Goal: Task Accomplishment & Management: Complete application form

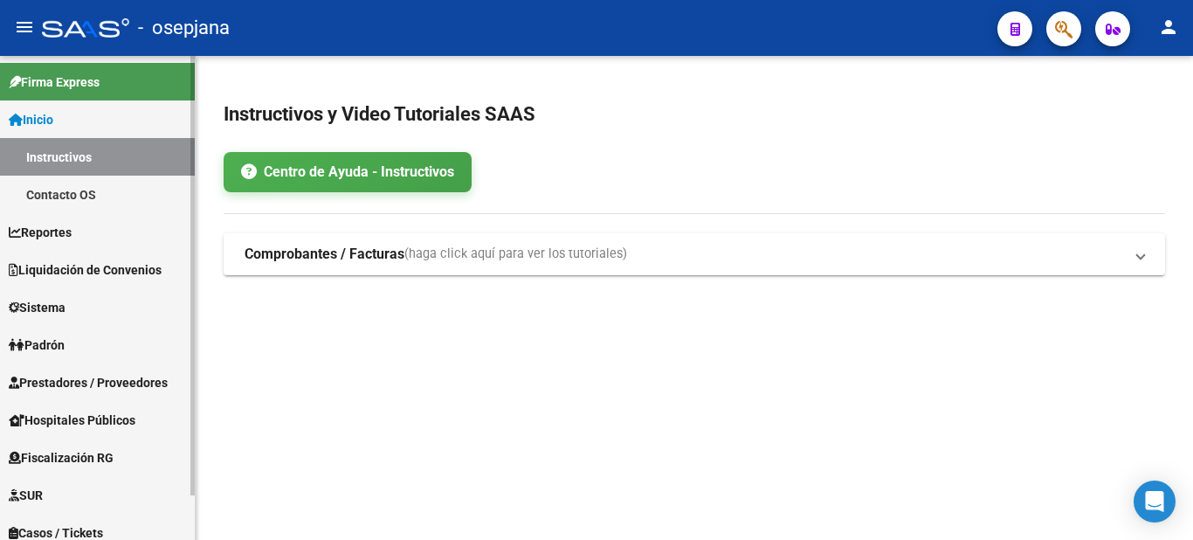
click at [93, 269] on span "Liquidación de Convenios" at bounding box center [85, 269] width 153 height 19
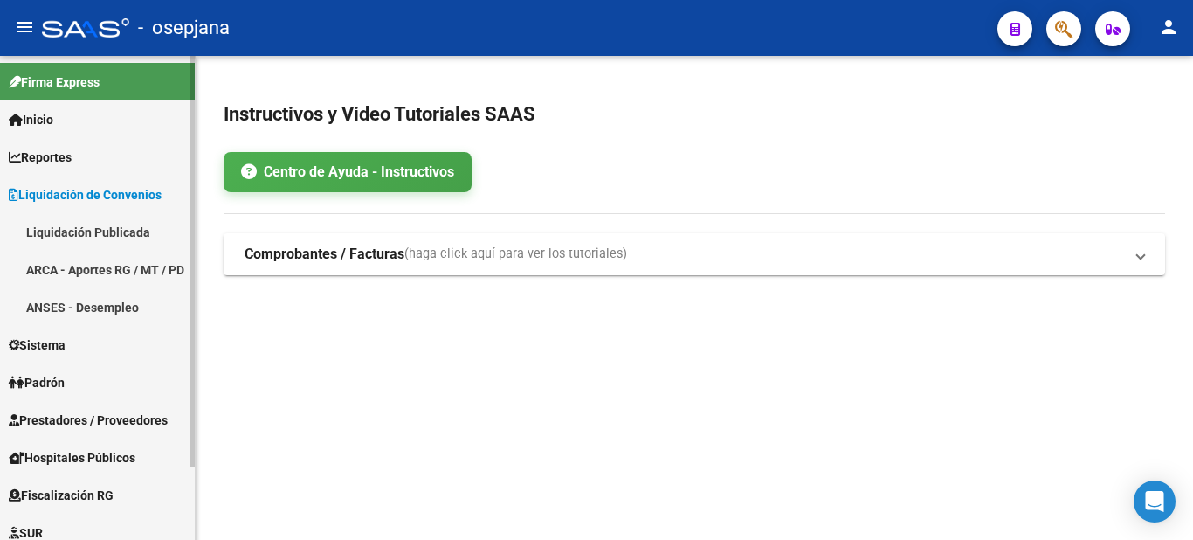
click at [114, 237] on link "Liquidación Publicada" at bounding box center [97, 232] width 195 height 38
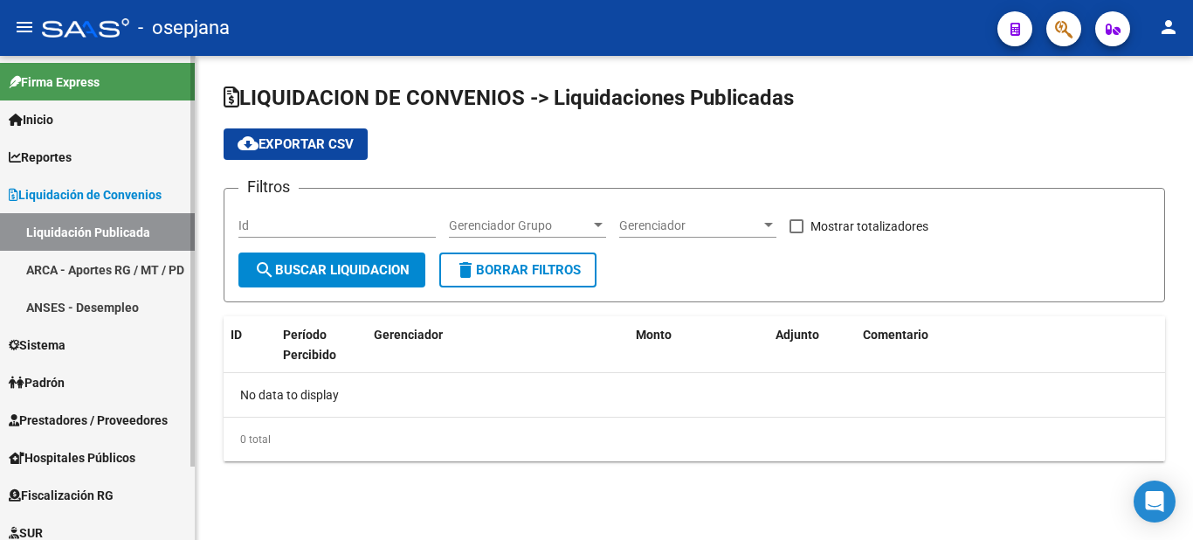
checkbox input "true"
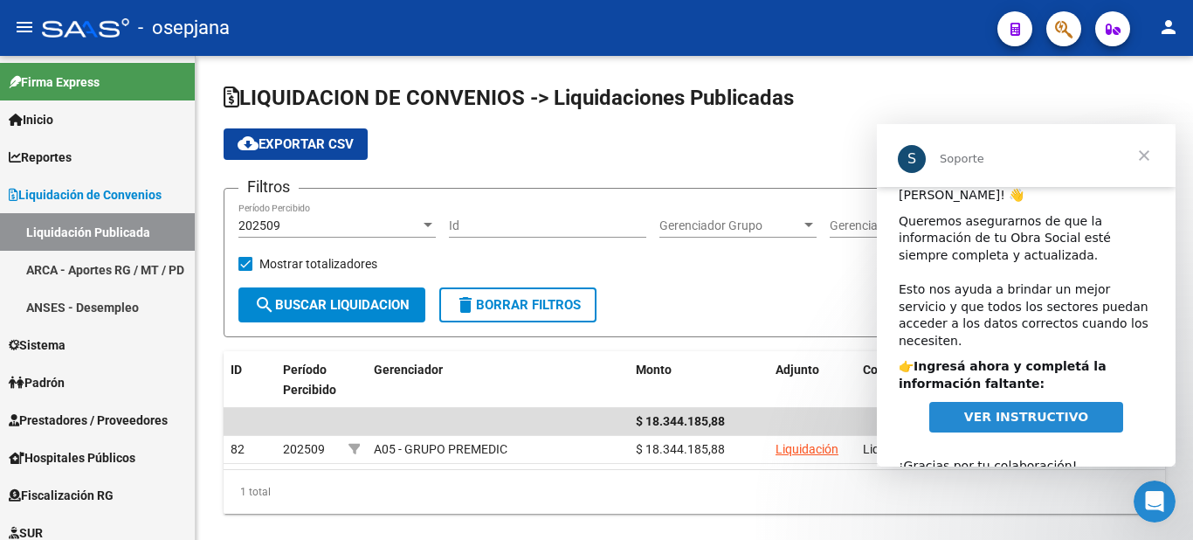
scroll to position [22, 0]
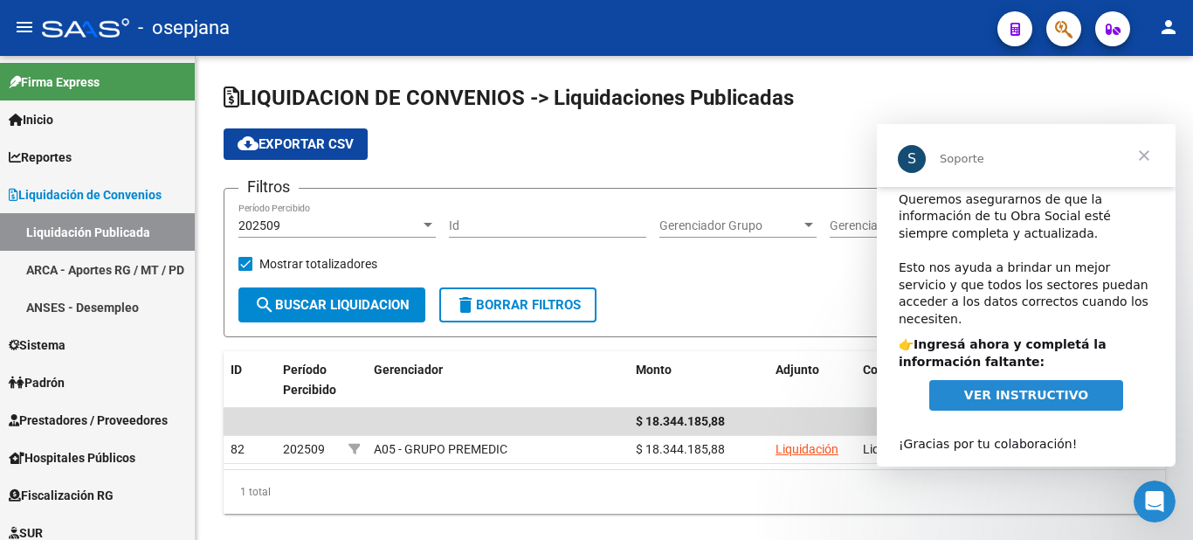
click at [1151, 151] on span "Cerrar" at bounding box center [1143, 155] width 63 height 63
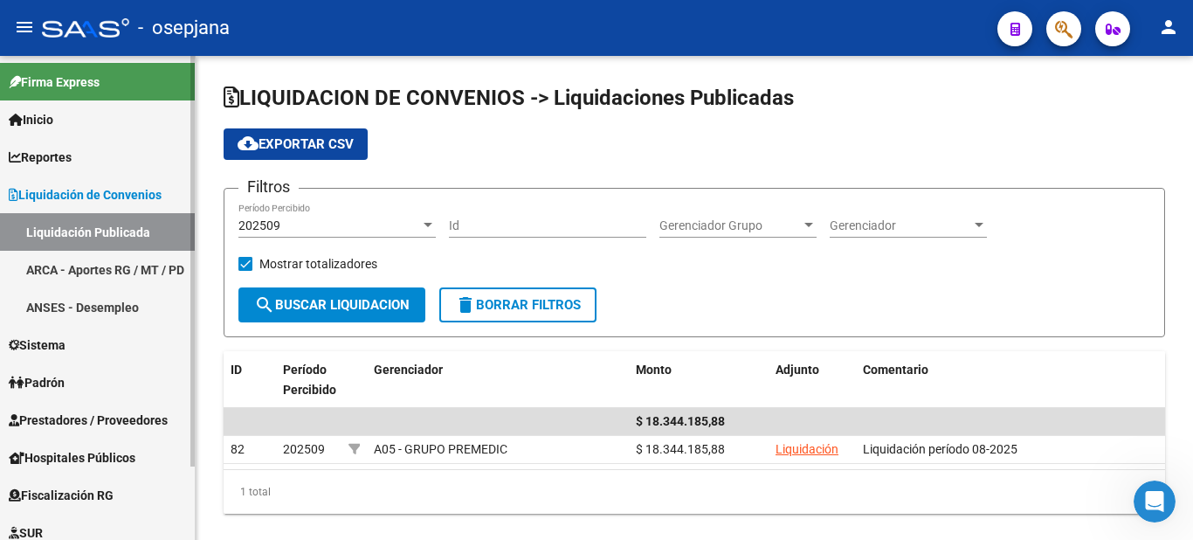
click at [100, 259] on link "ARCA - Aportes RG / MT / PD" at bounding box center [97, 270] width 195 height 38
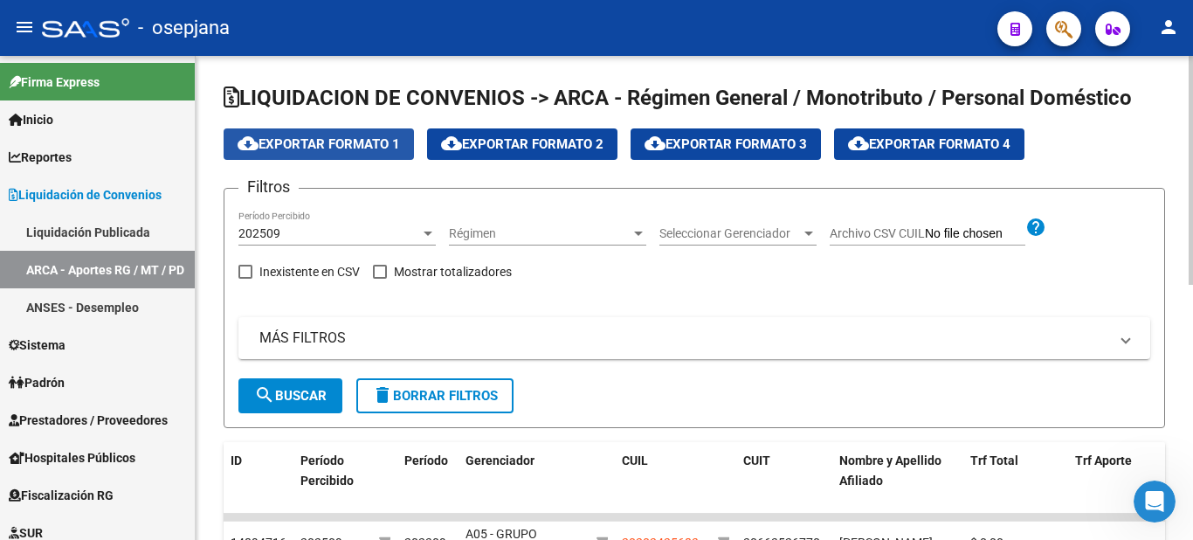
click at [340, 140] on span "cloud_download Exportar Formato 1" at bounding box center [318, 144] width 162 height 16
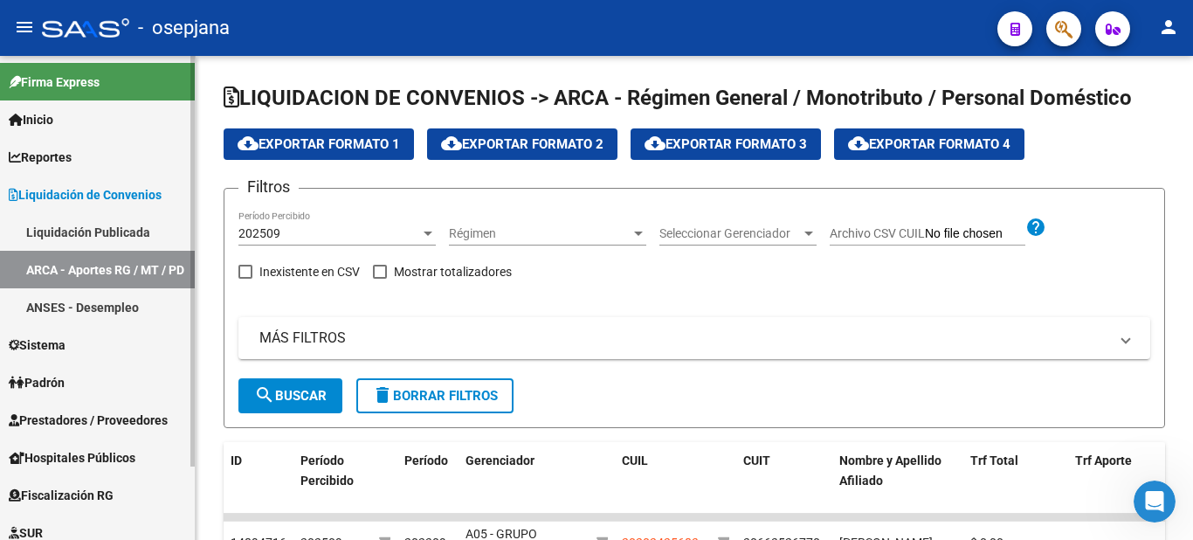
click at [75, 300] on link "ANSES - Desempleo" at bounding box center [97, 307] width 195 height 38
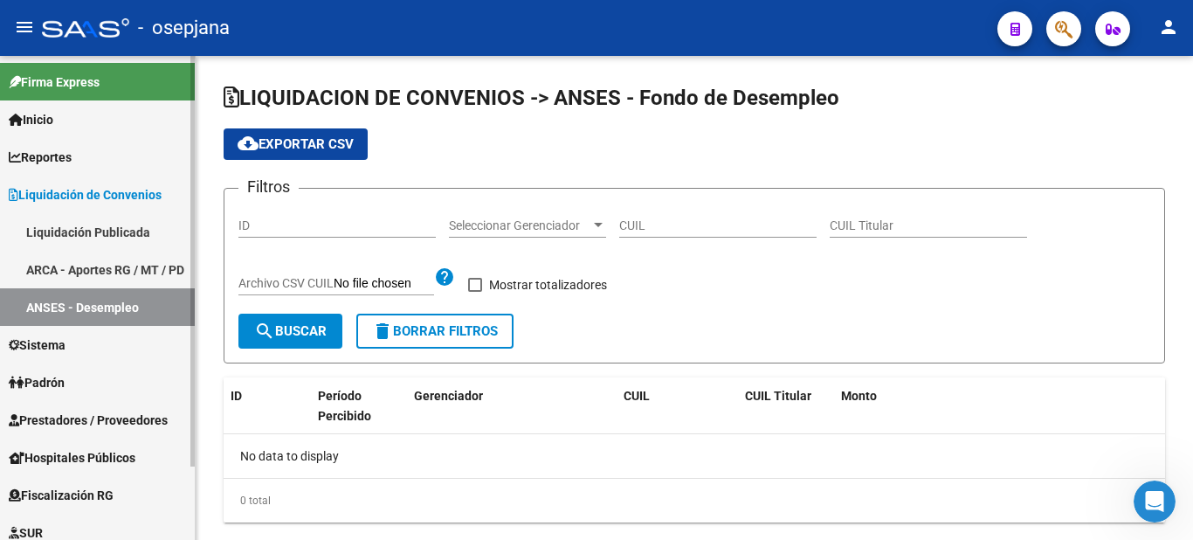
checkbox input "true"
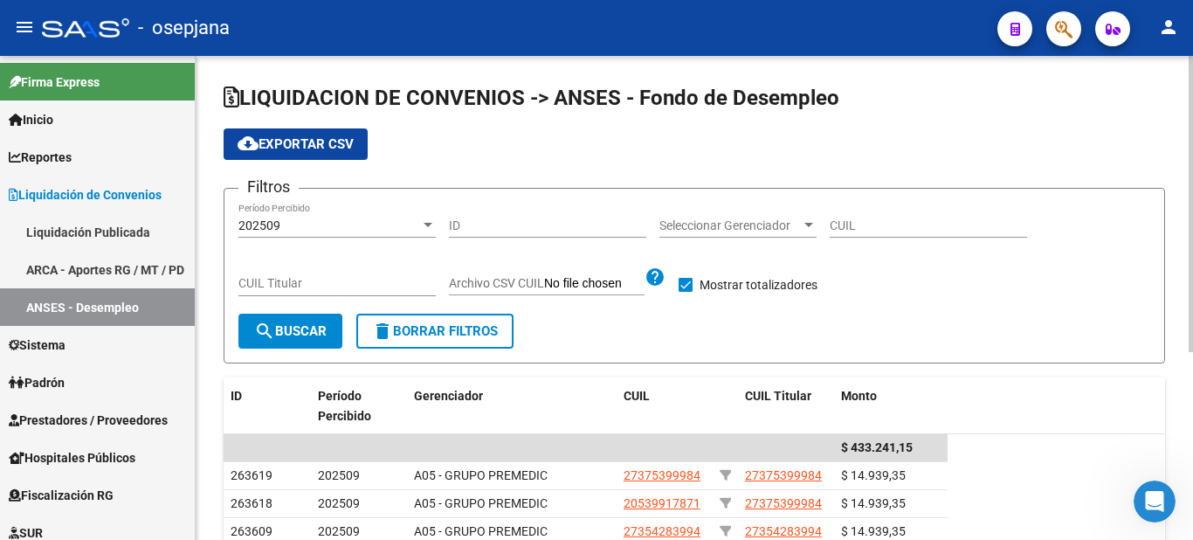
click at [341, 148] on span "cloud_download Exportar CSV" at bounding box center [295, 144] width 116 height 16
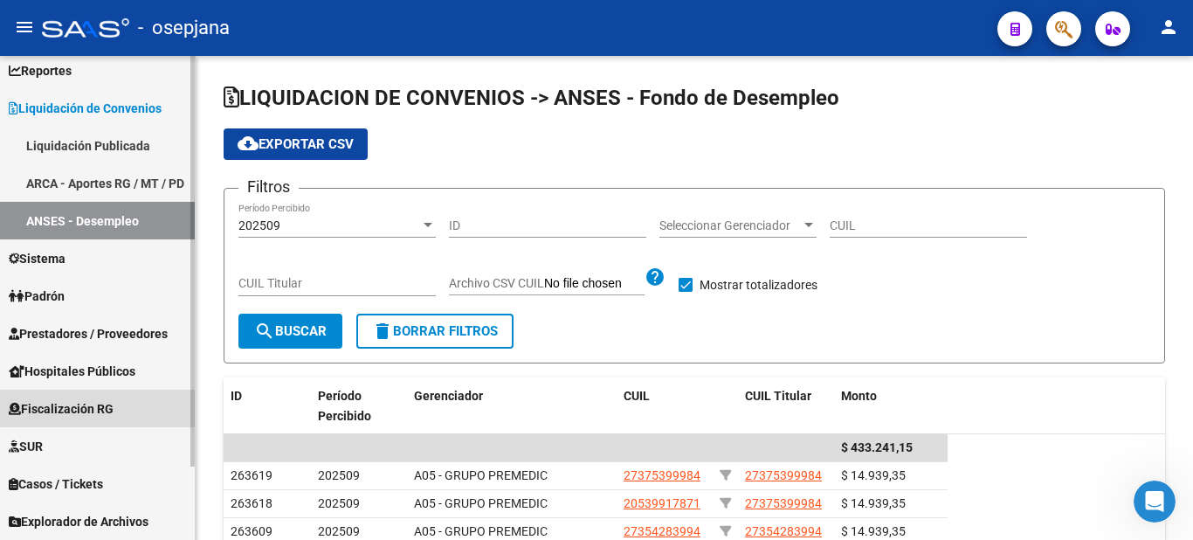
click at [58, 409] on span "Fiscalización RG" at bounding box center [61, 408] width 105 height 19
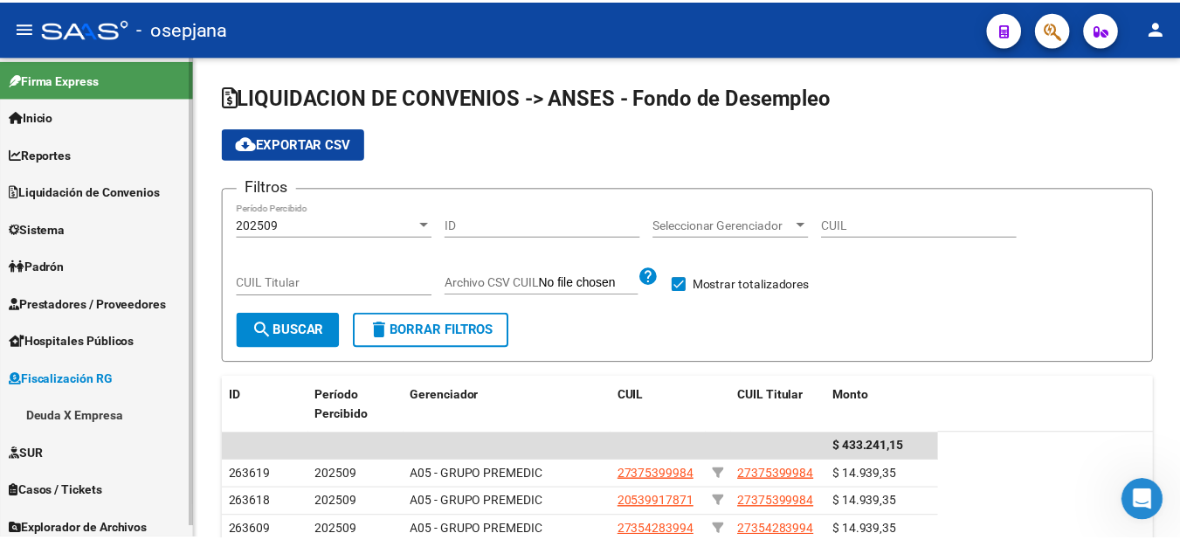
scroll to position [0, 0]
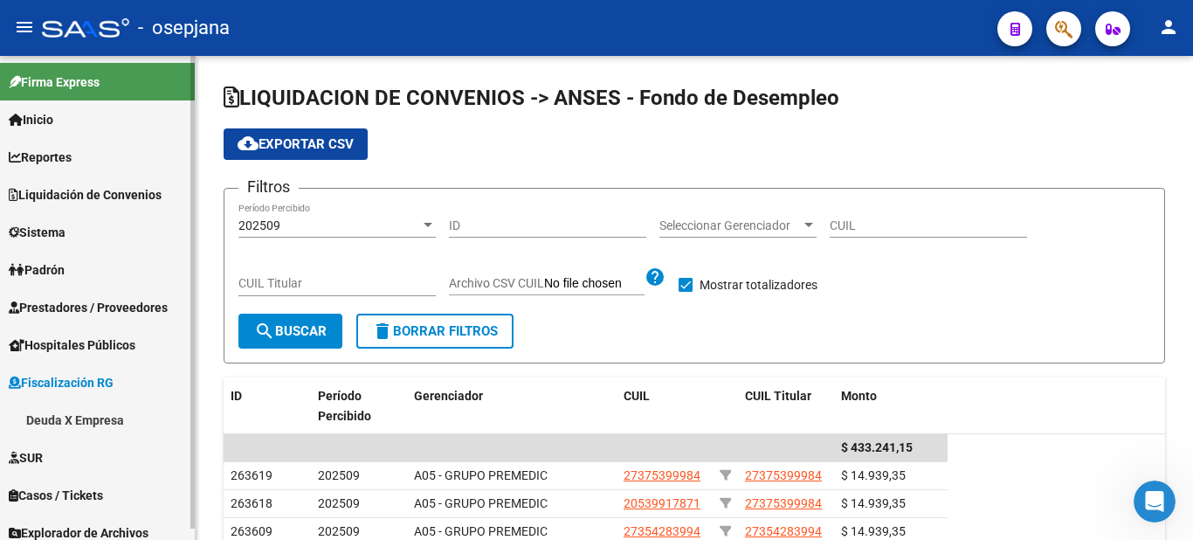
click at [103, 182] on link "Liquidación de Convenios" at bounding box center [97, 194] width 195 height 38
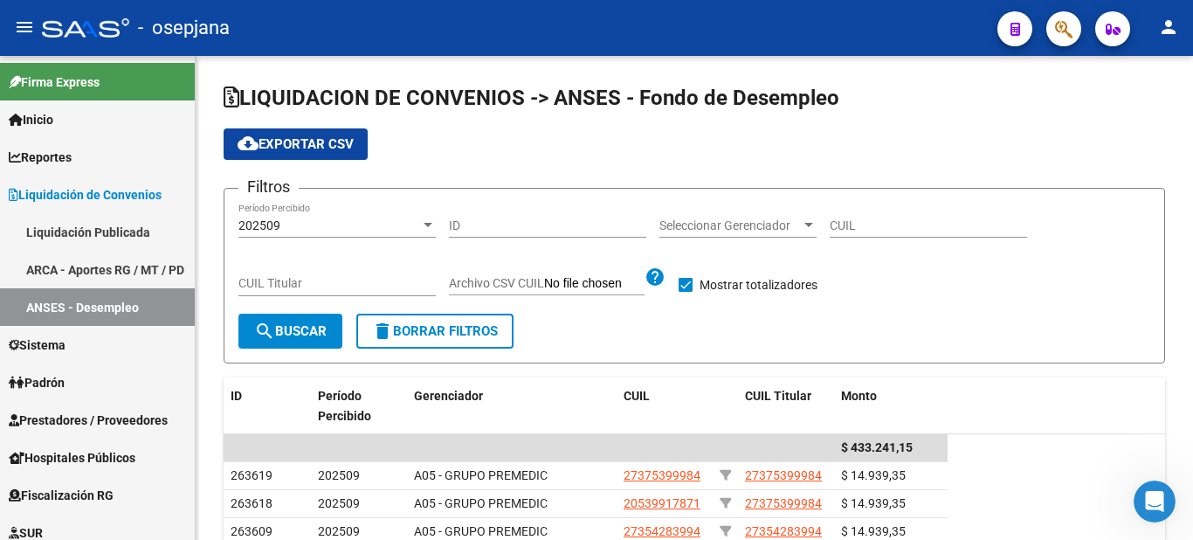
click at [1180, 24] on button "person" at bounding box center [1168, 27] width 35 height 35
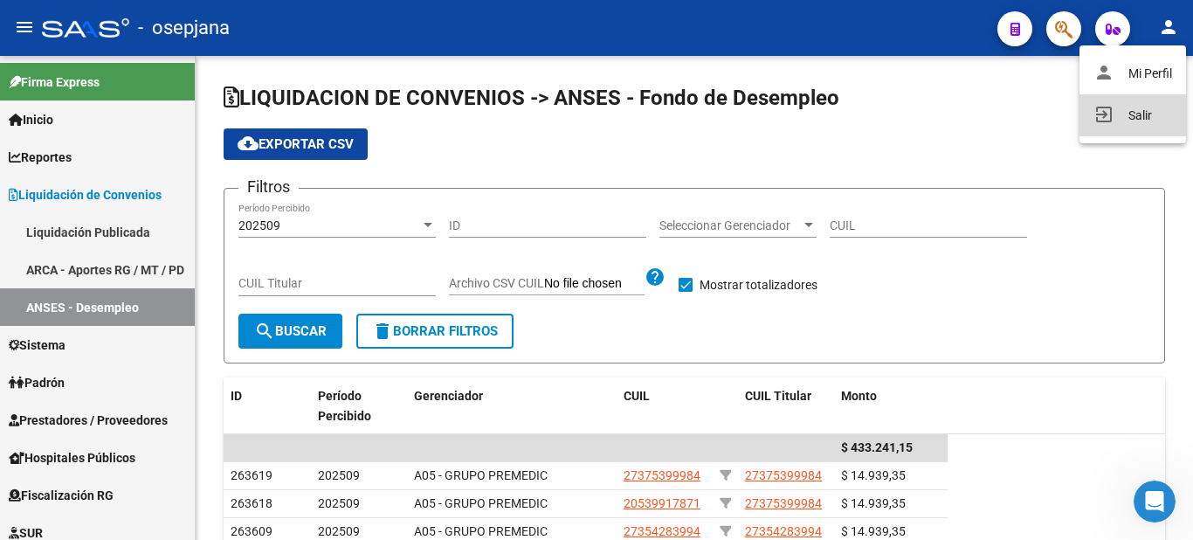
click at [1139, 111] on button "exit_to_app Salir" at bounding box center [1132, 115] width 107 height 42
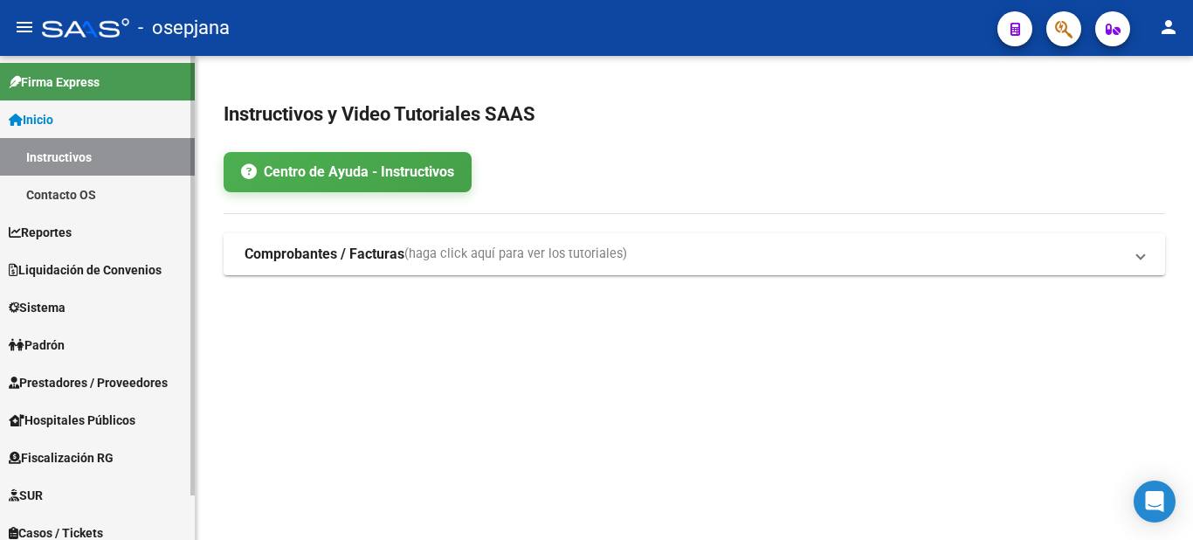
click at [113, 378] on span "Prestadores / Proveedores" at bounding box center [88, 382] width 159 height 19
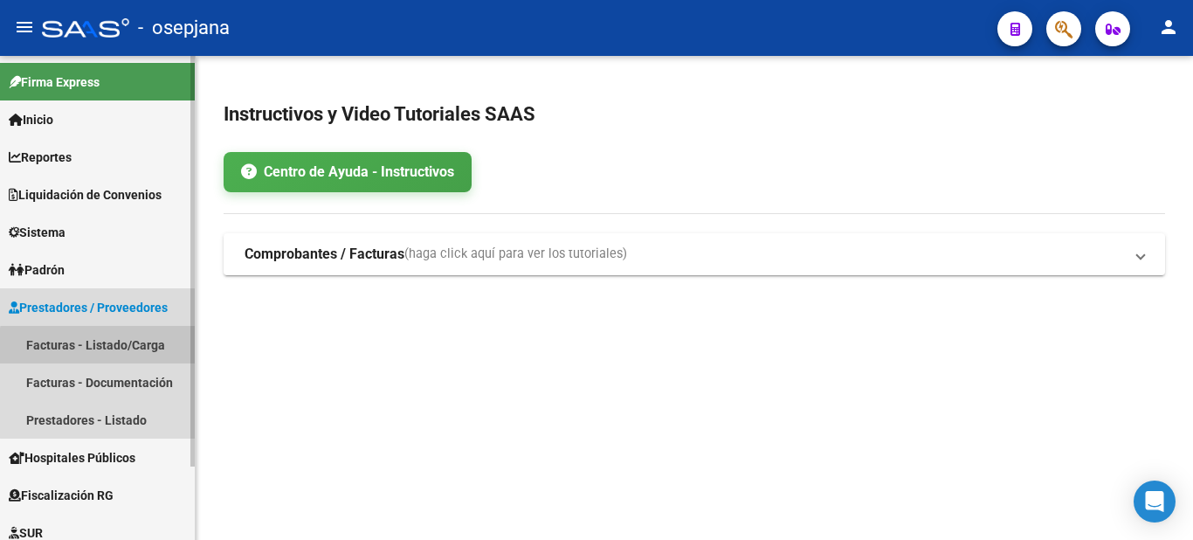
click at [115, 352] on link "Facturas - Listado/Carga" at bounding box center [97, 345] width 195 height 38
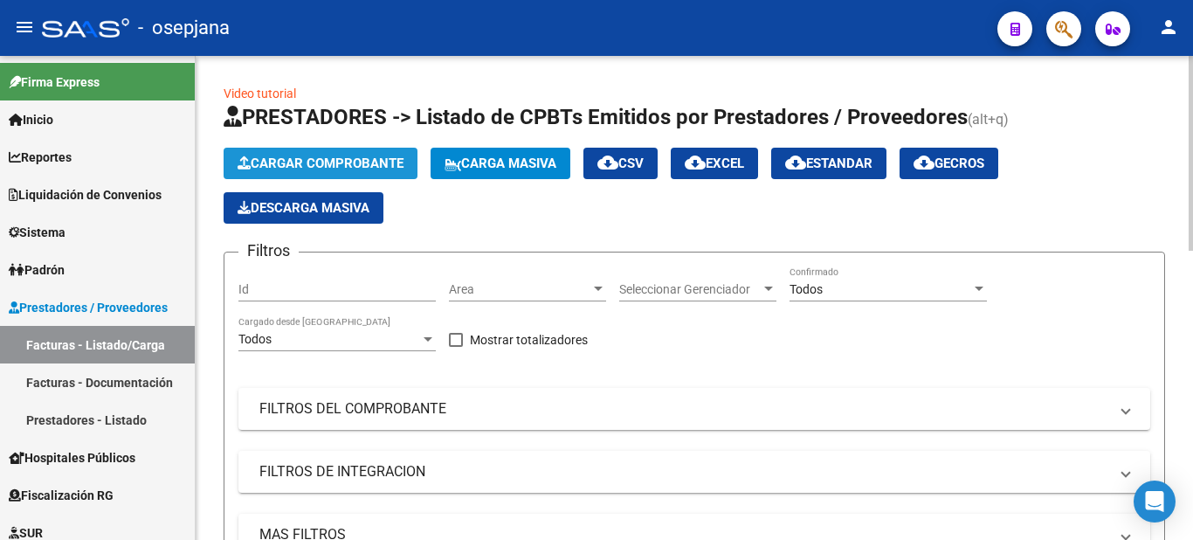
click at [284, 159] on span "Cargar Comprobante" at bounding box center [320, 163] width 166 height 16
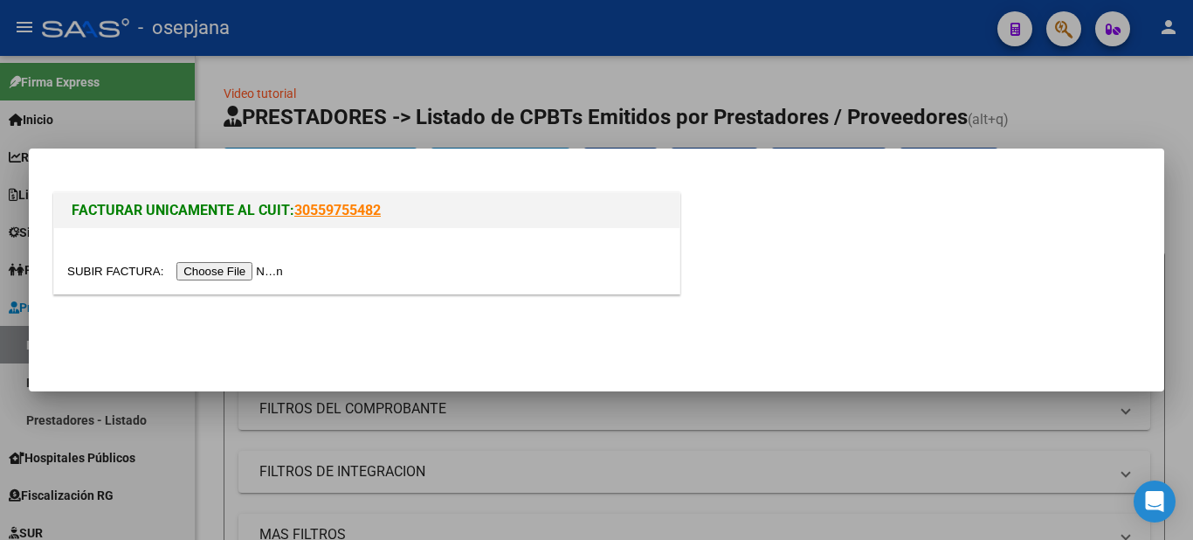
click at [244, 268] on input "file" at bounding box center [177, 271] width 221 height 18
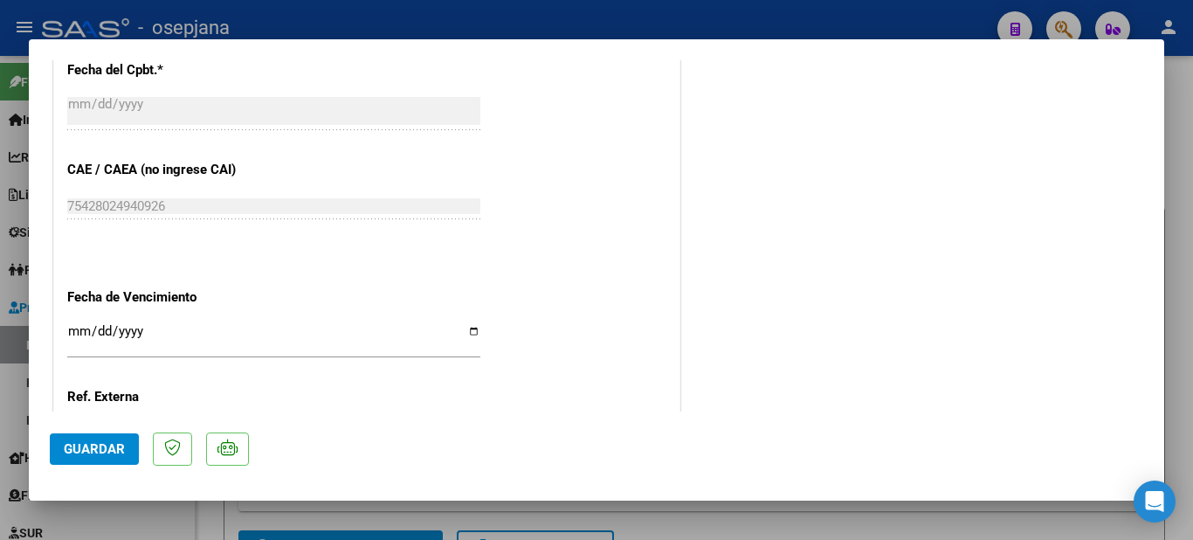
scroll to position [870, 0]
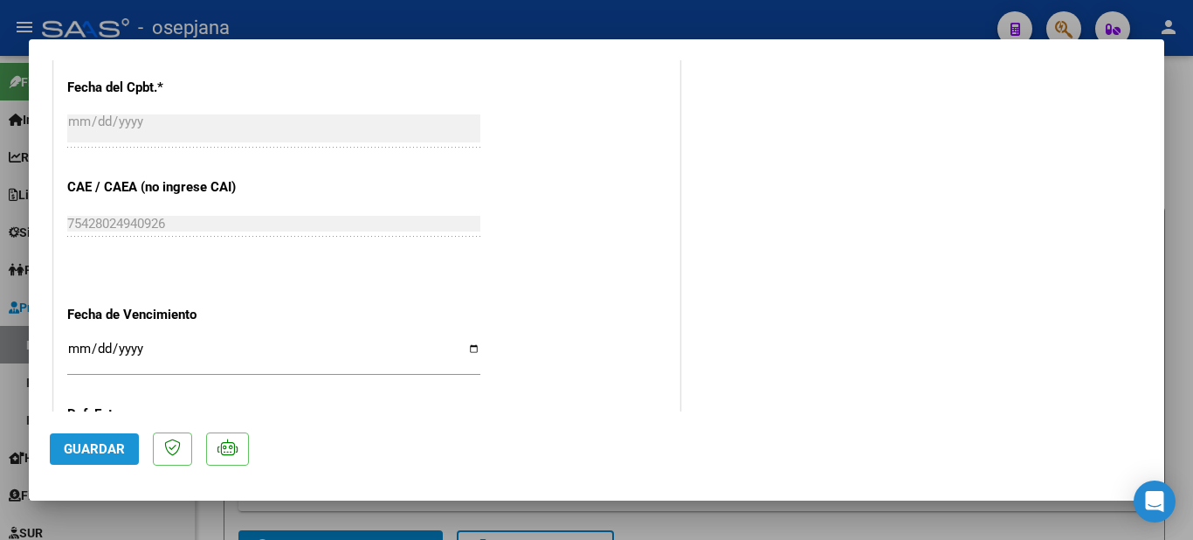
click at [127, 445] on button "Guardar" at bounding box center [94, 448] width 89 height 31
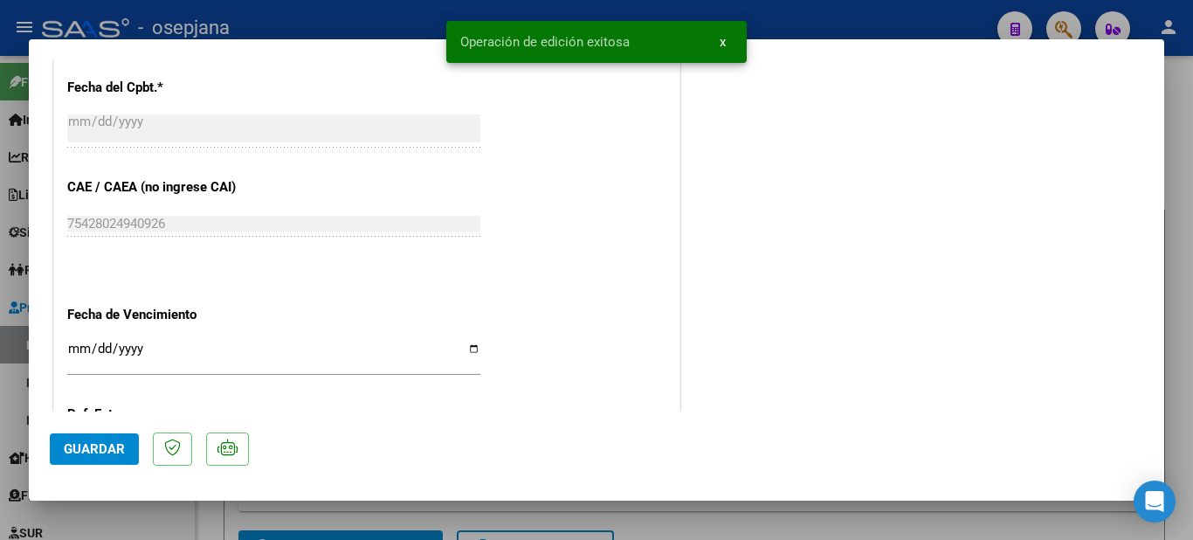
click at [1177, 125] on div at bounding box center [596, 270] width 1193 height 540
type input "$ 0,00"
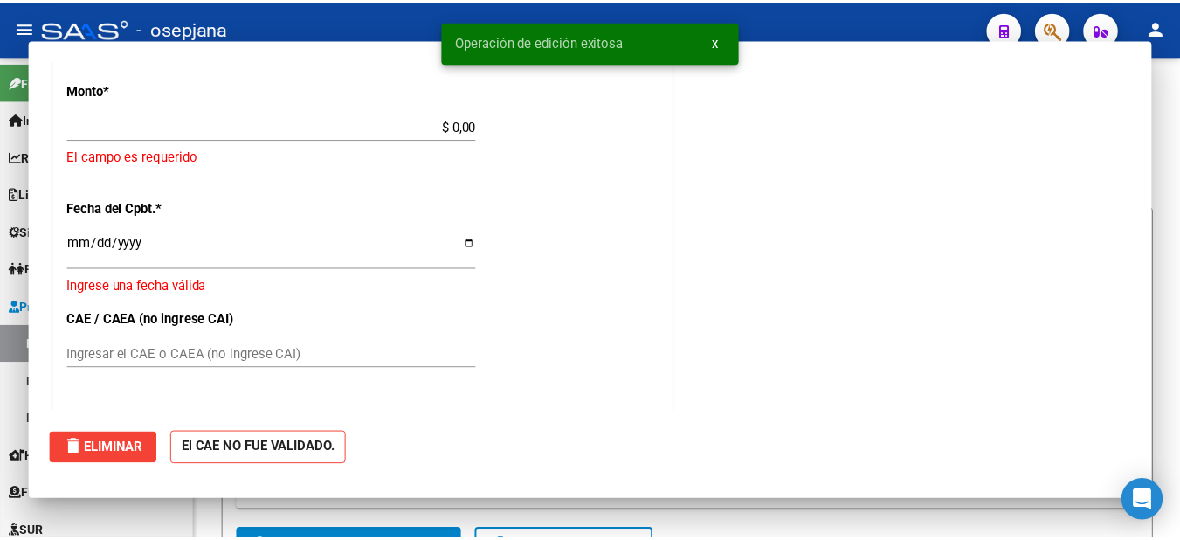
scroll to position [816, 0]
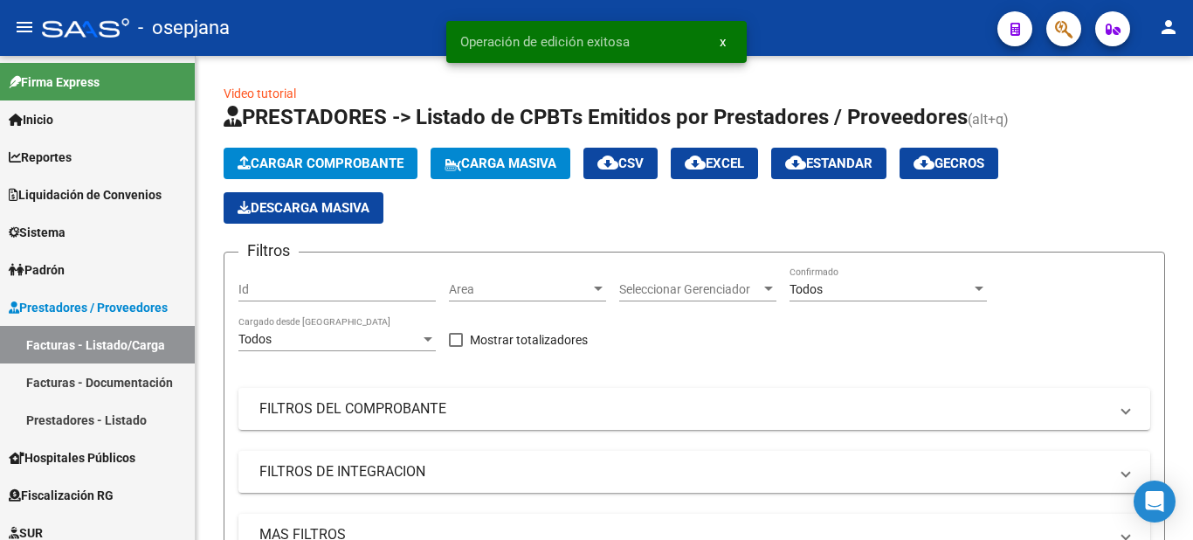
click at [1174, 25] on mat-icon "person" at bounding box center [1168, 27] width 21 height 21
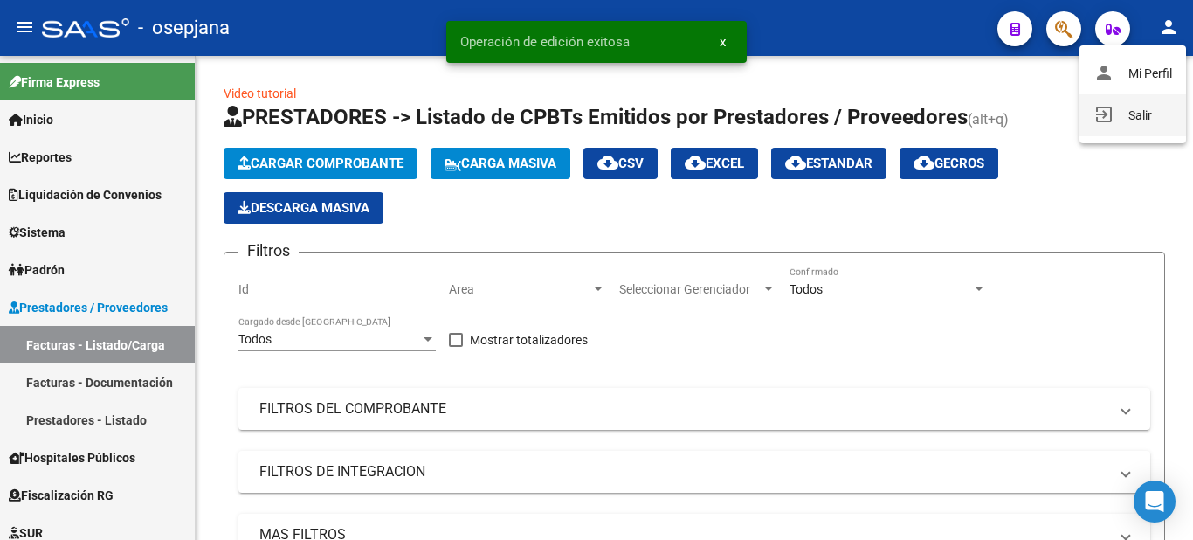
click at [1126, 117] on button "exit_to_app Salir" at bounding box center [1132, 115] width 107 height 42
